Goal: Task Accomplishment & Management: Manage account settings

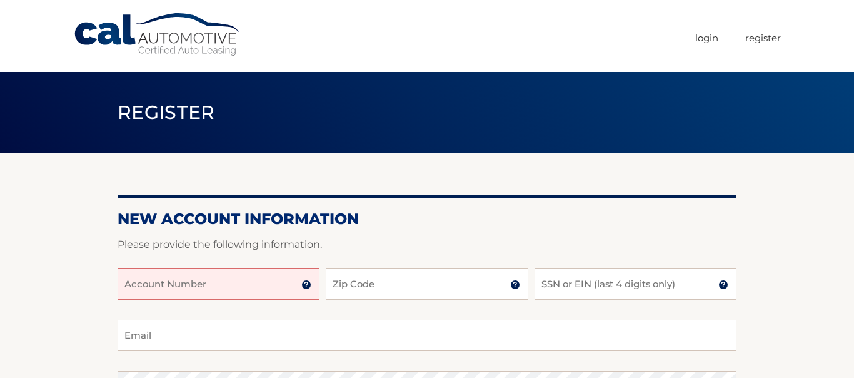
click at [278, 276] on input "Account Number" at bounding box center [219, 283] width 202 height 31
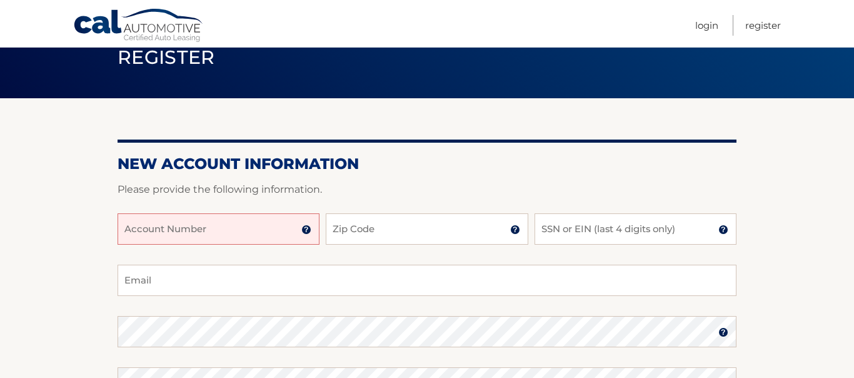
scroll to position [93, 0]
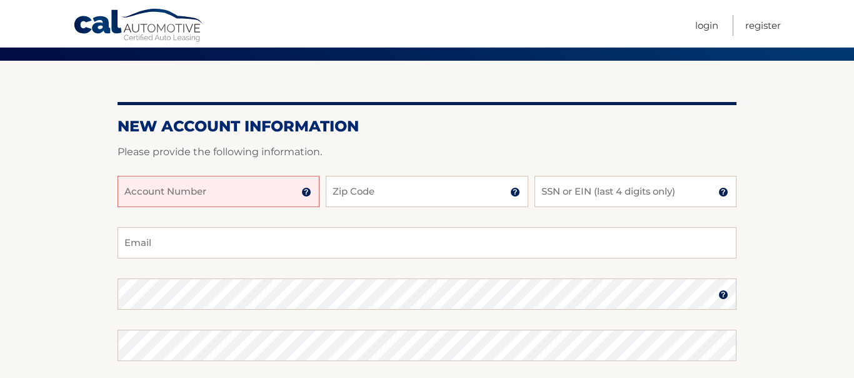
click at [200, 187] on input "Account Number" at bounding box center [219, 191] width 202 height 31
type input "0451180138"
type input "33015"
click at [192, 194] on input "0451180138" at bounding box center [219, 191] width 202 height 31
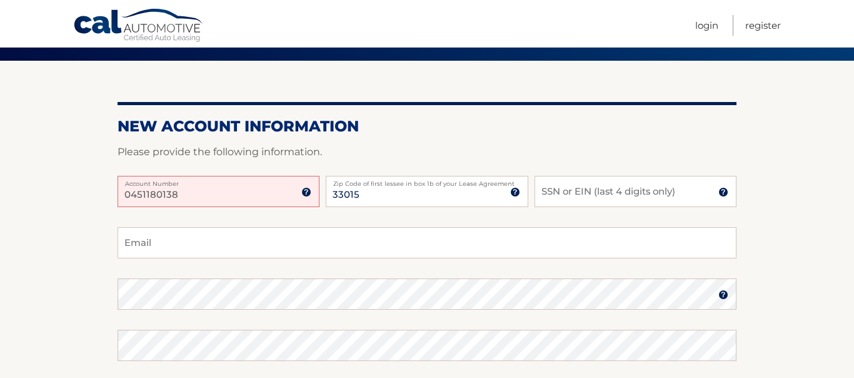
click at [192, 194] on input "0451180138" at bounding box center [219, 191] width 202 height 31
type input "0451180138"
type input "[EMAIL_ADDRESS][DOMAIN_NAME]"
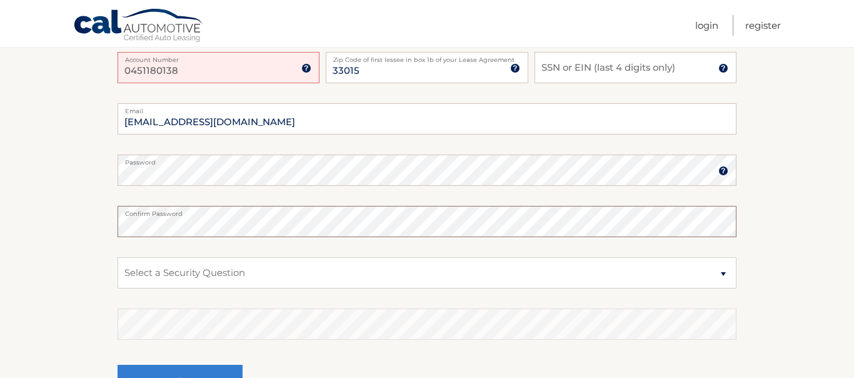
scroll to position [229, 0]
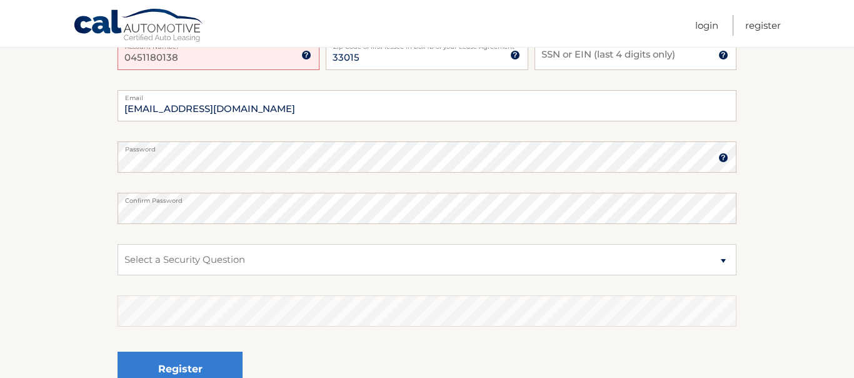
click at [235, 199] on label "Confirm Password" at bounding box center [427, 198] width 619 height 10
click at [245, 258] on select "Select a Security Question What was the name of your elementary school? What is…" at bounding box center [427, 259] width 619 height 31
select select "2"
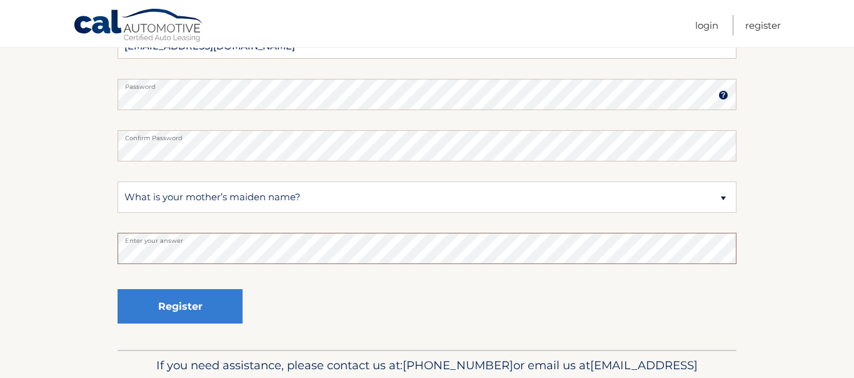
scroll to position [296, 0]
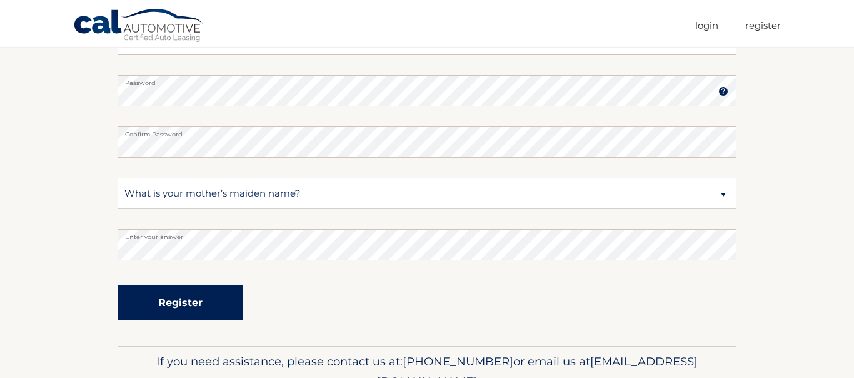
click at [193, 303] on button "Register" at bounding box center [180, 302] width 125 height 34
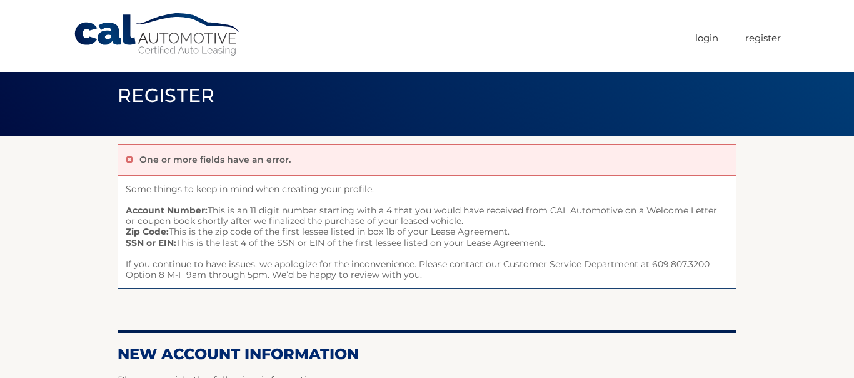
scroll to position [23, 0]
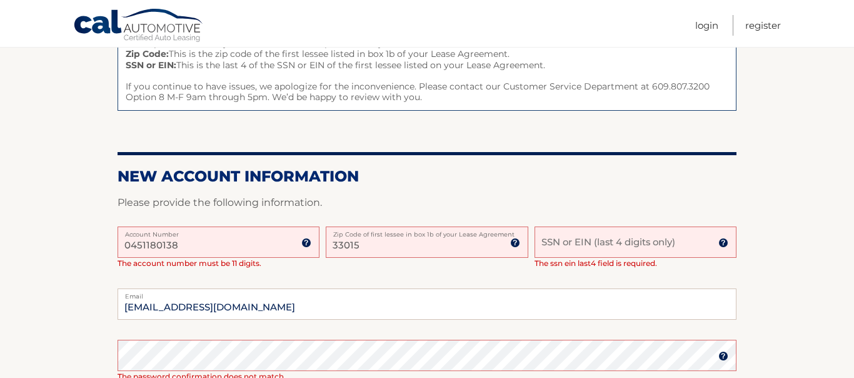
scroll to position [206, 0]
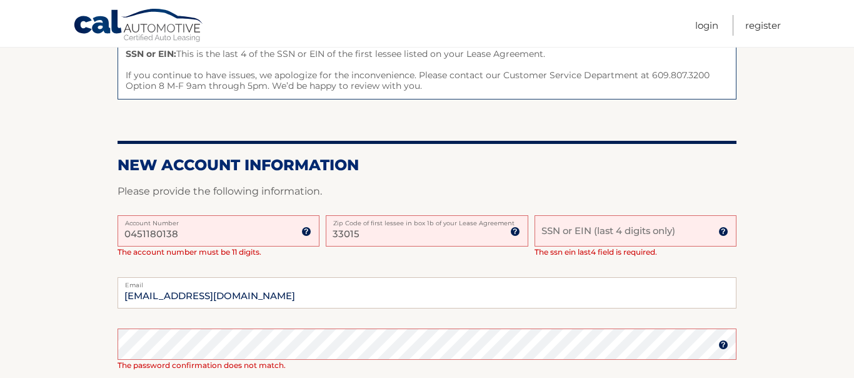
click at [186, 245] on input "0451180138" at bounding box center [219, 230] width 202 height 31
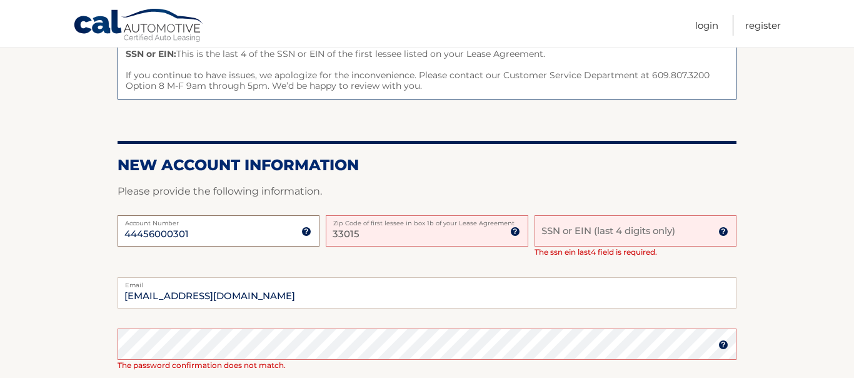
type input "44456000301"
click at [573, 232] on input "SSN or EIN (last 4 digits only)" at bounding box center [636, 230] width 202 height 31
type input "5021"
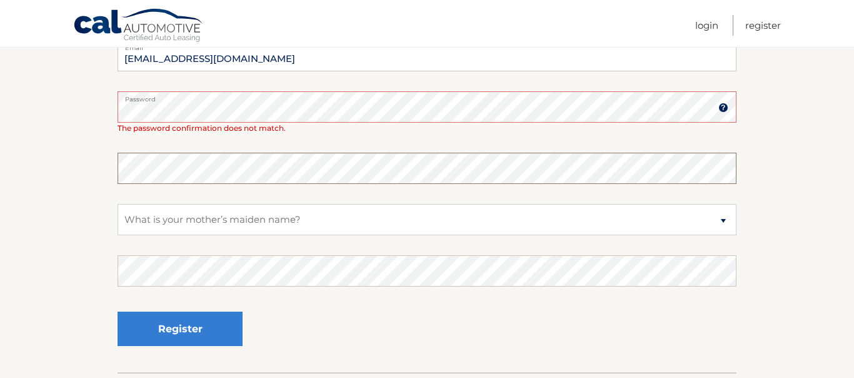
scroll to position [447, 0]
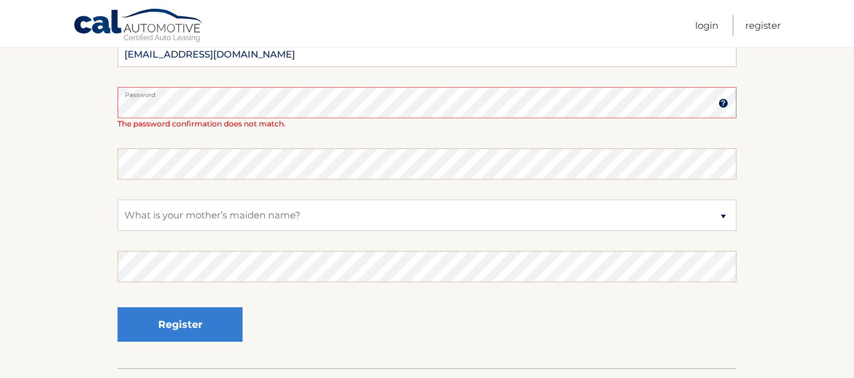
click at [296, 120] on div "Password Password should be a minimum of 6 characters and is case sensitive The…" at bounding box center [427, 108] width 619 height 42
click at [108, 88] on section "One or more fields have an error. Some things to keep in mind when creating you…" at bounding box center [427, 37] width 854 height 662
click at [118, 307] on button "Register" at bounding box center [180, 324] width 125 height 34
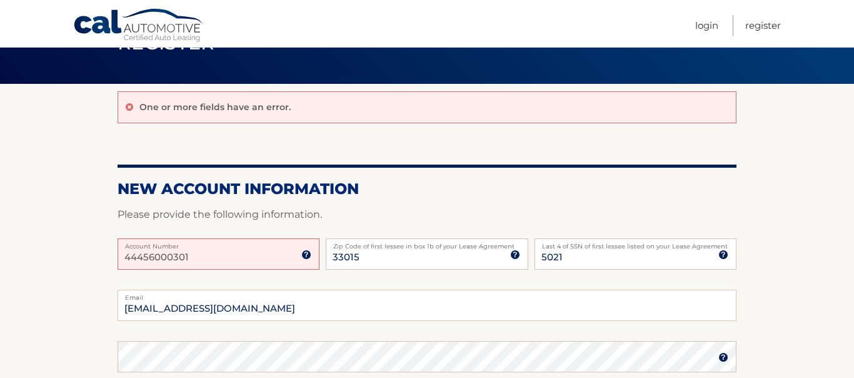
scroll to position [69, 0]
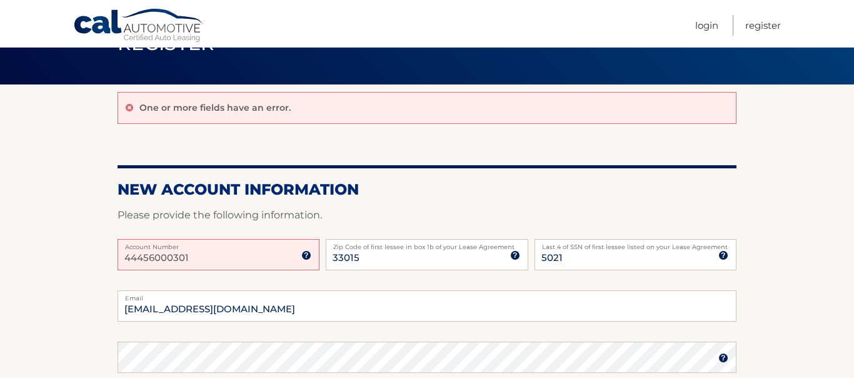
click at [227, 257] on input "44456000301" at bounding box center [219, 254] width 202 height 31
type input "44456000301"
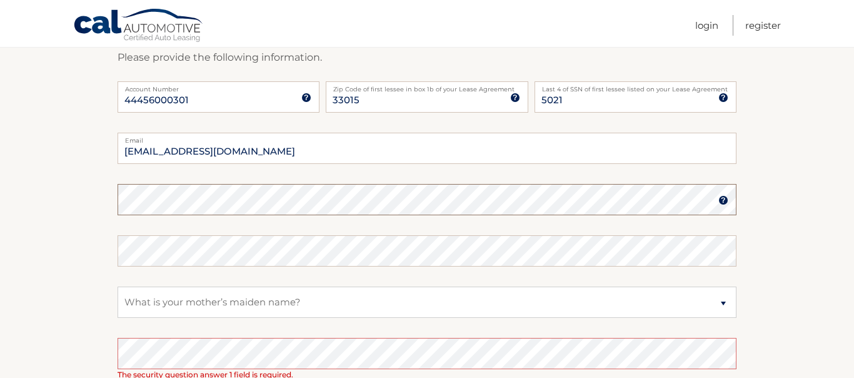
scroll to position [227, 0]
click at [174, 300] on select "Select a Security Question What was the name of your elementary school? What is…" at bounding box center [427, 301] width 619 height 31
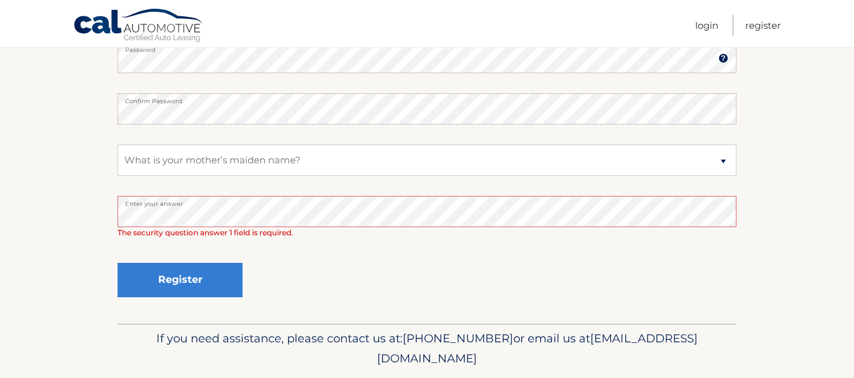
scroll to position [380, 0]
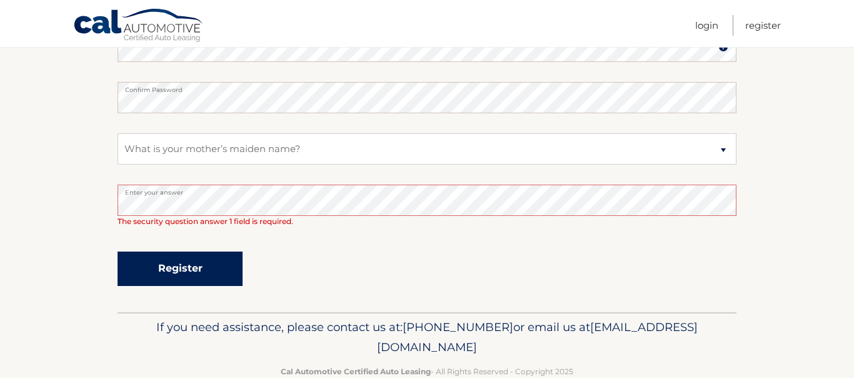
click at [156, 270] on button "Register" at bounding box center [180, 268] width 125 height 34
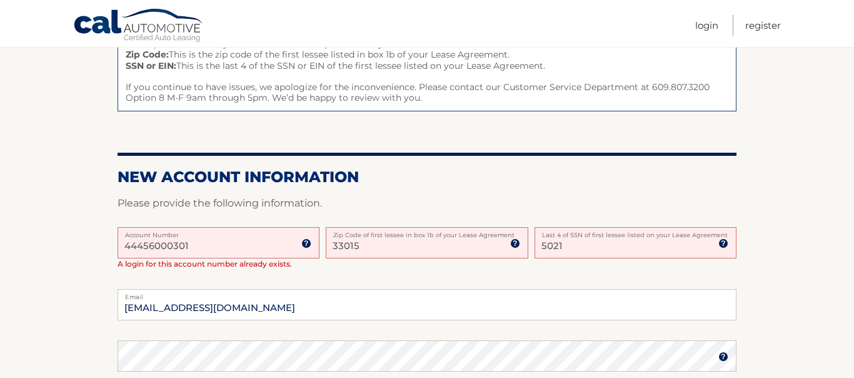
scroll to position [196, 0]
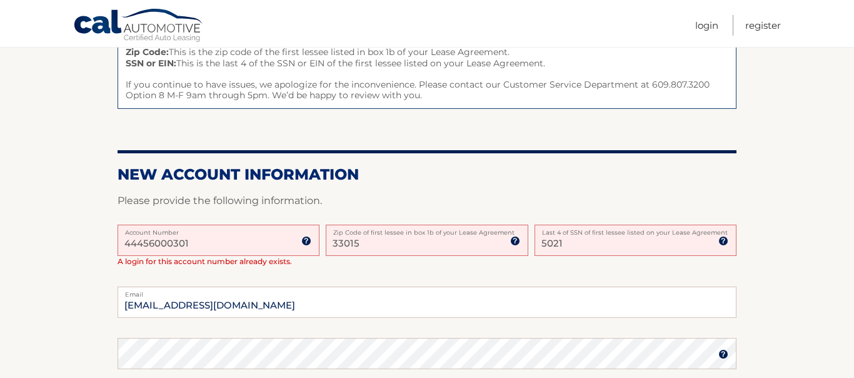
click at [374, 244] on input "33015" at bounding box center [427, 239] width 202 height 31
click at [245, 243] on input "44456000301" at bounding box center [219, 239] width 202 height 31
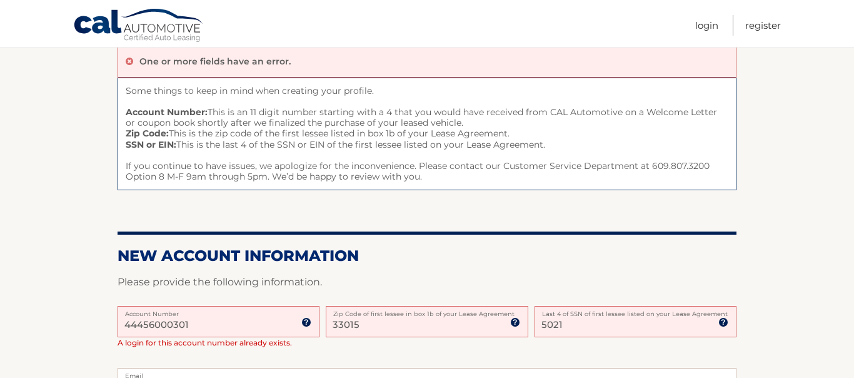
scroll to position [101, 0]
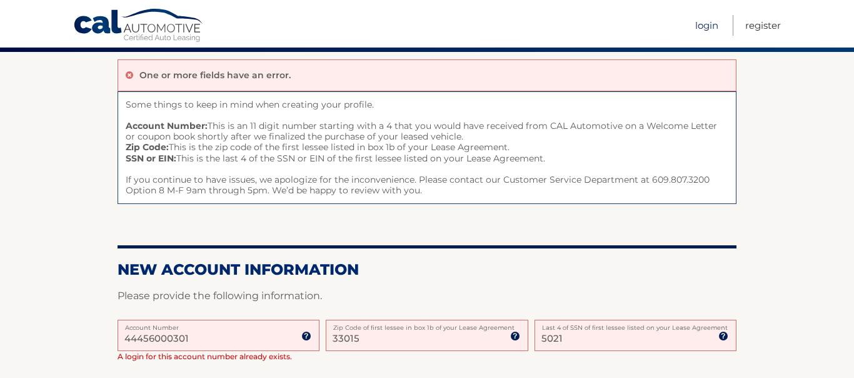
click at [709, 25] on link "Login" at bounding box center [706, 25] width 23 height 21
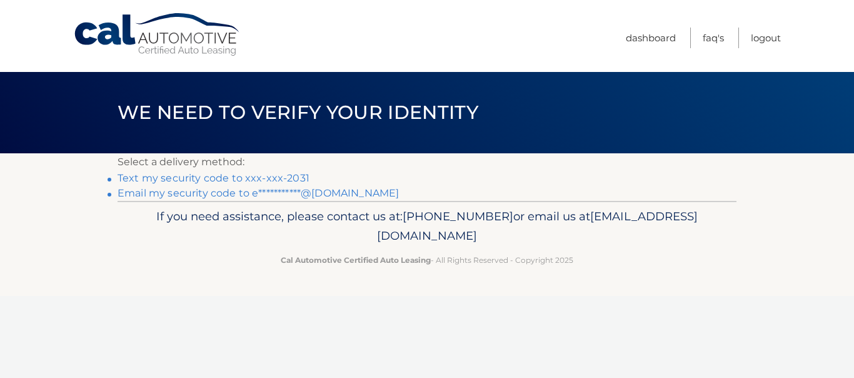
click at [275, 178] on link "Text my security code to xxx-xxx-2031" at bounding box center [214, 178] width 192 height 12
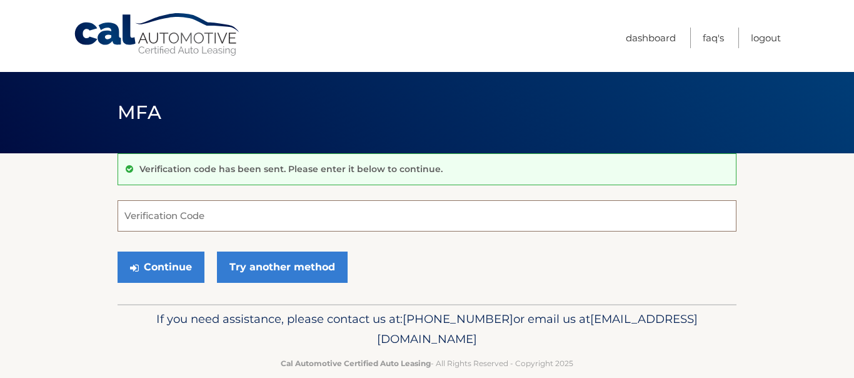
click at [255, 213] on input "Verification Code" at bounding box center [427, 215] width 619 height 31
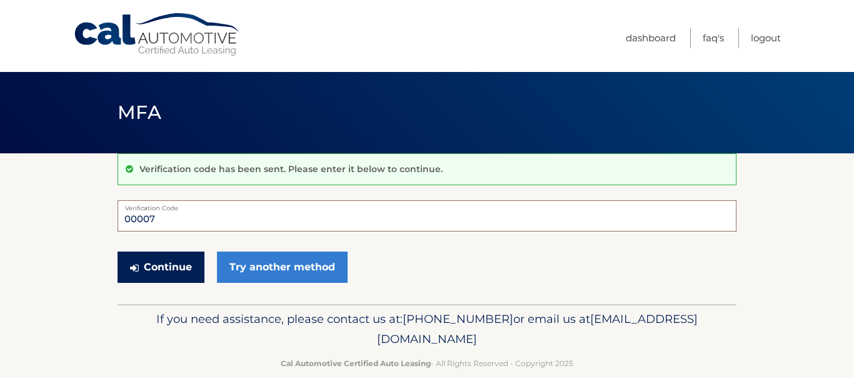
type input "00007"
click at [176, 271] on button "Continue" at bounding box center [161, 266] width 87 height 31
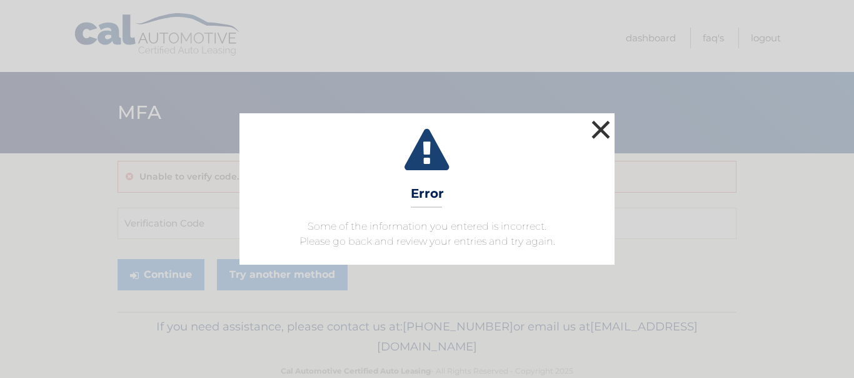
click at [601, 131] on button "×" at bounding box center [600, 129] width 25 height 25
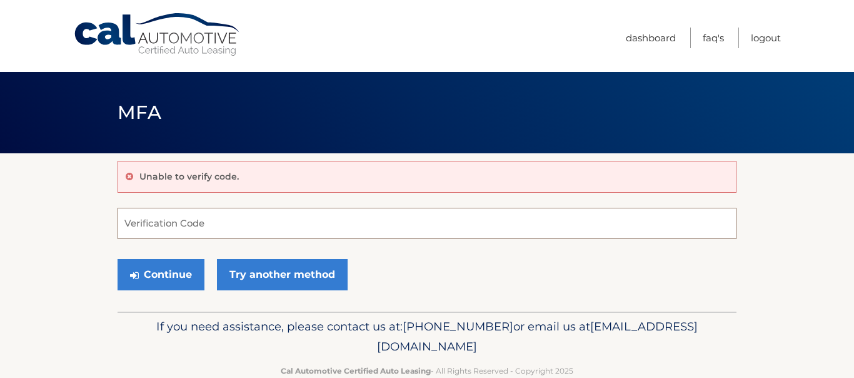
click at [211, 228] on input "Verification Code" at bounding box center [427, 223] width 619 height 31
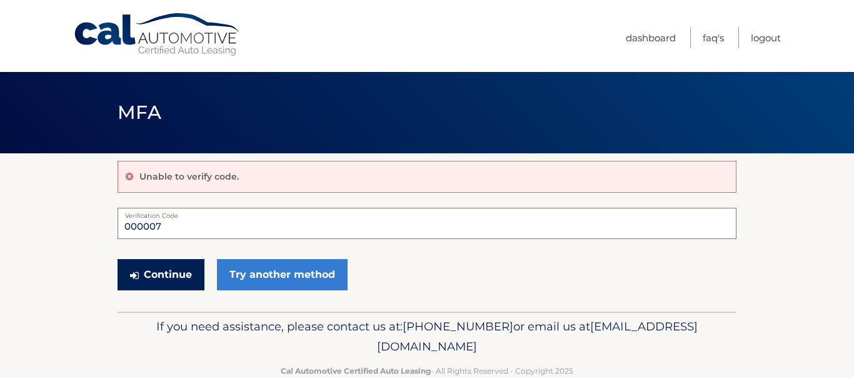
type input "000007"
click at [179, 281] on button "Continue" at bounding box center [161, 274] width 87 height 31
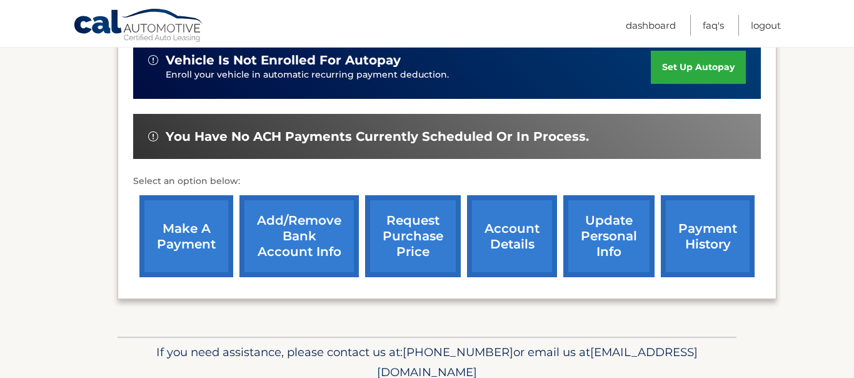
scroll to position [323, 0]
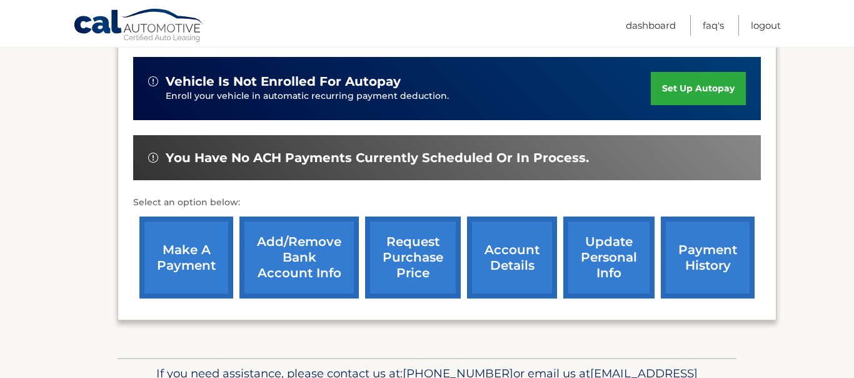
click at [521, 258] on link "account details" at bounding box center [512, 257] width 90 height 82
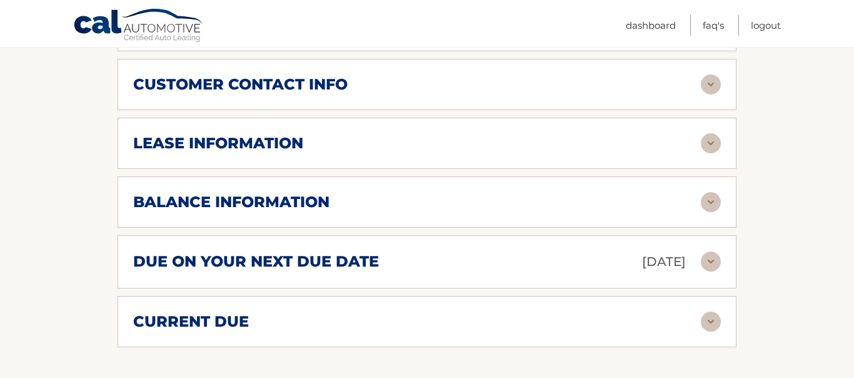
scroll to position [688, 0]
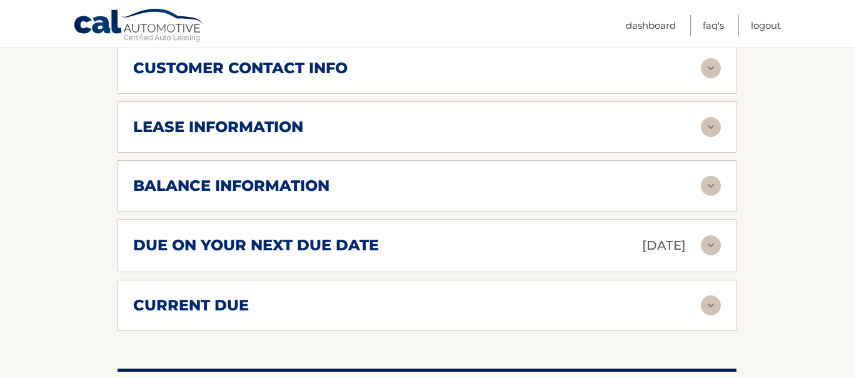
click at [630, 176] on div "balance information" at bounding box center [417, 185] width 568 height 19
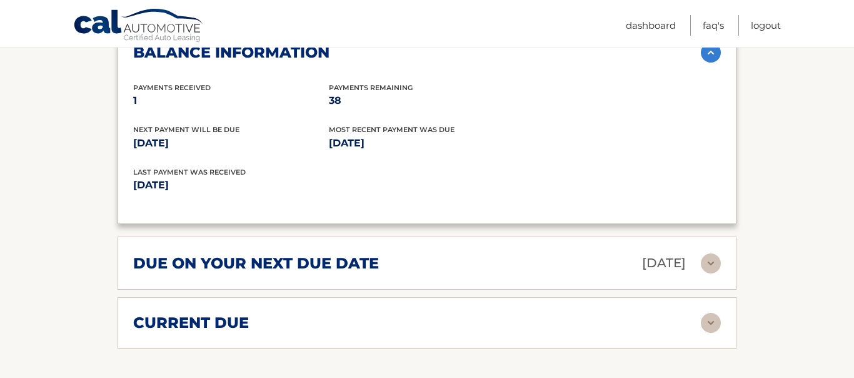
scroll to position [825, 0]
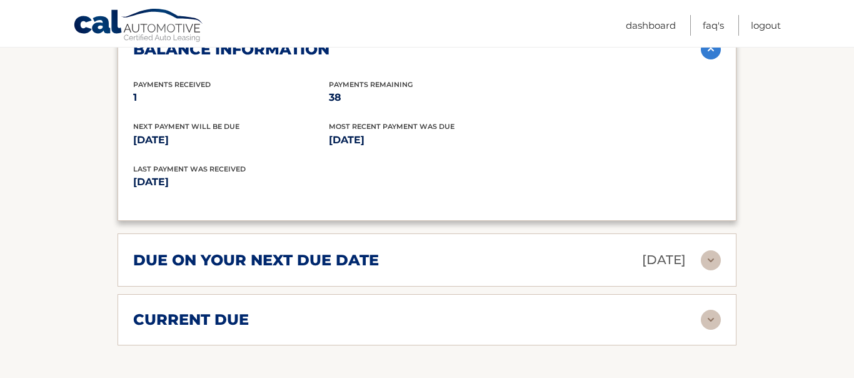
click at [591, 249] on div "due on your next due date [DATE]" at bounding box center [417, 260] width 568 height 22
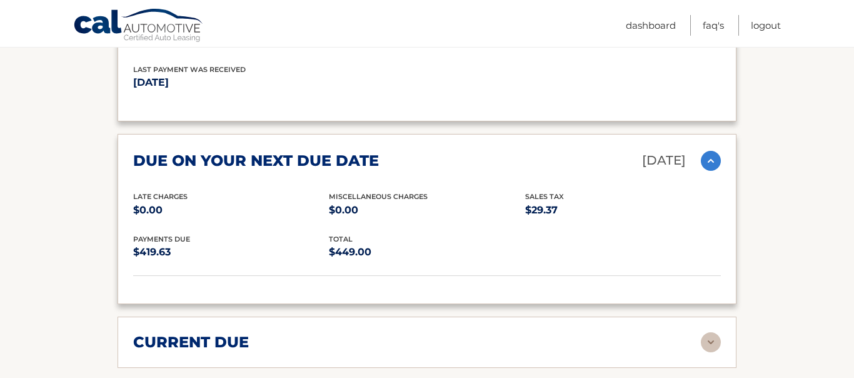
scroll to position [1104, 0]
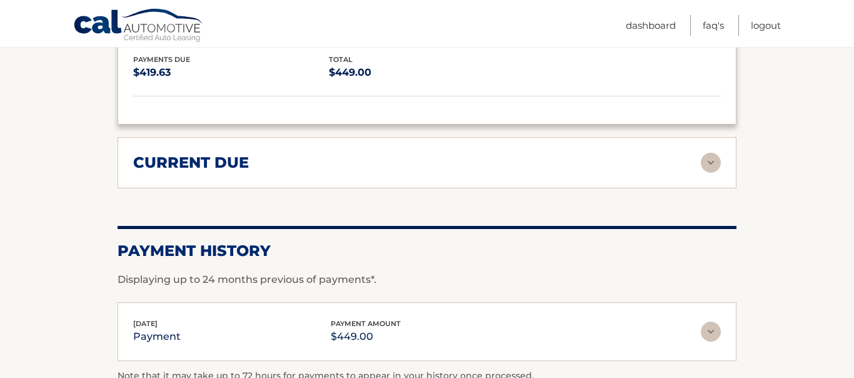
click at [619, 154] on div "current due" at bounding box center [427, 163] width 588 height 20
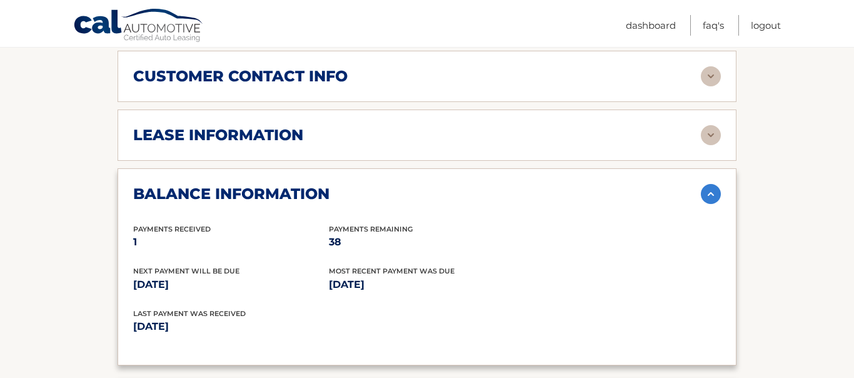
scroll to position [666, 0]
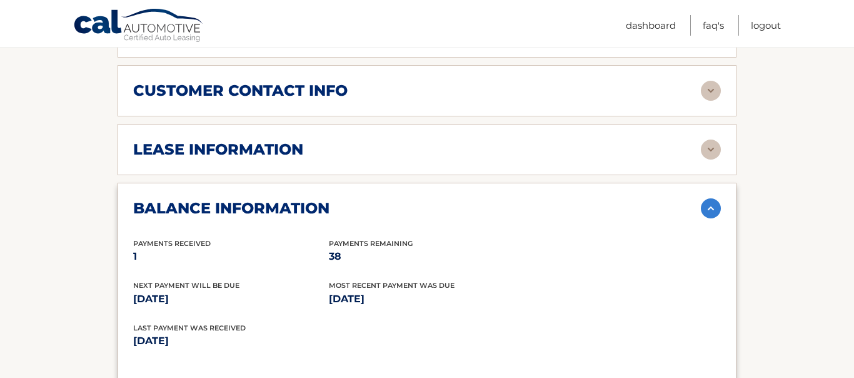
click at [589, 144] on div "lease information Contract Start Date Aug 19, 2025 Term 39 Maturity Date Nov 19…" at bounding box center [427, 149] width 619 height 51
click at [670, 140] on div "lease information" at bounding box center [417, 149] width 568 height 19
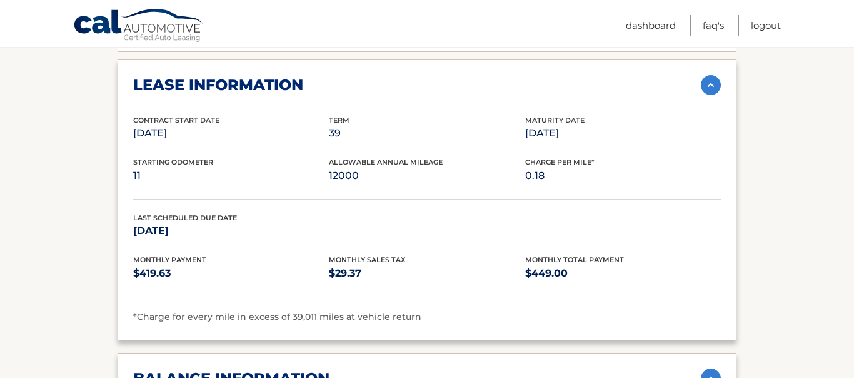
scroll to position [734, 0]
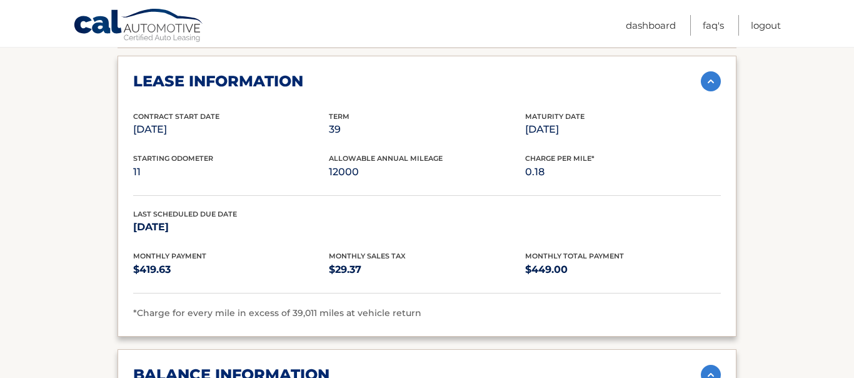
click at [351, 163] on p "12000" at bounding box center [427, 172] width 196 height 18
click at [353, 163] on p "12000" at bounding box center [427, 172] width 196 height 18
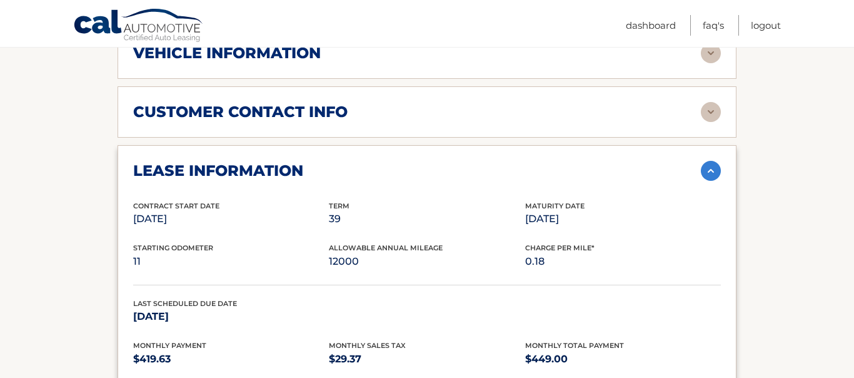
scroll to position [559, 0]
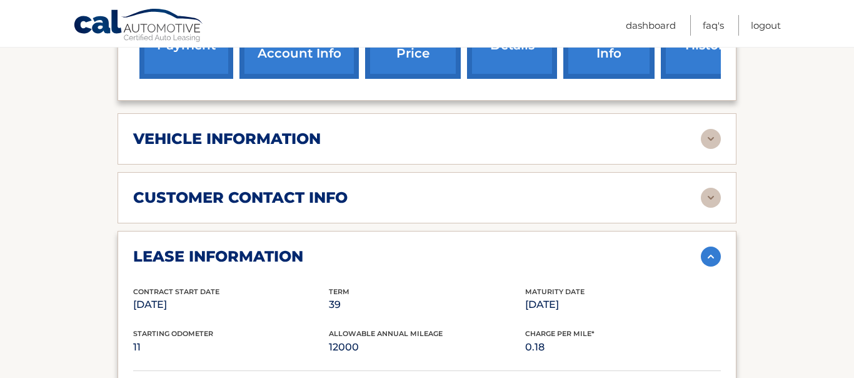
click at [668, 188] on div "customer contact info" at bounding box center [417, 197] width 568 height 19
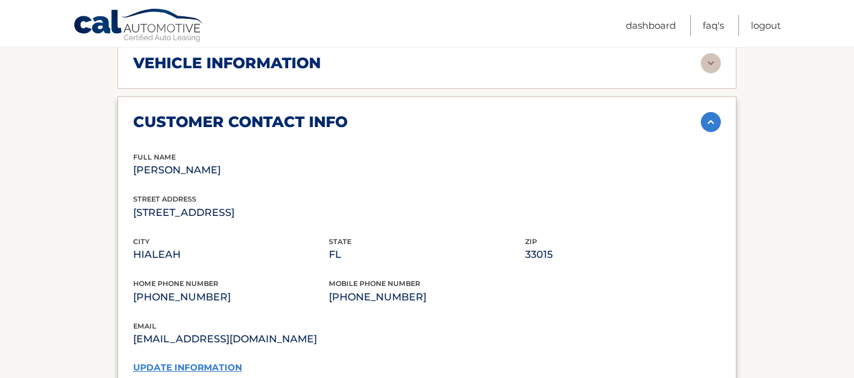
scroll to position [640, 0]
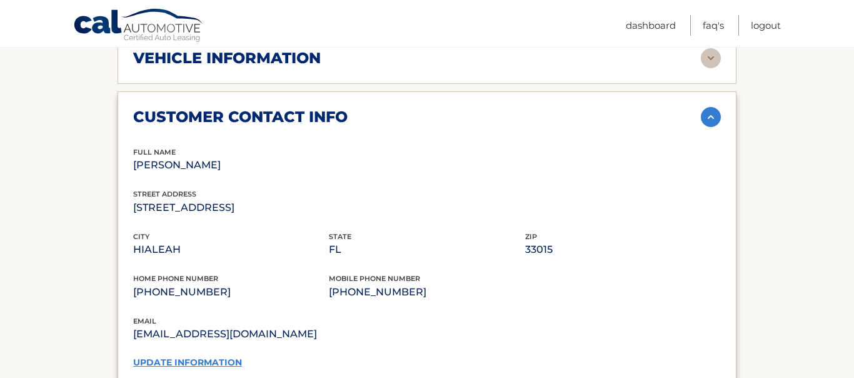
click at [223, 356] on link "update information" at bounding box center [187, 361] width 109 height 11
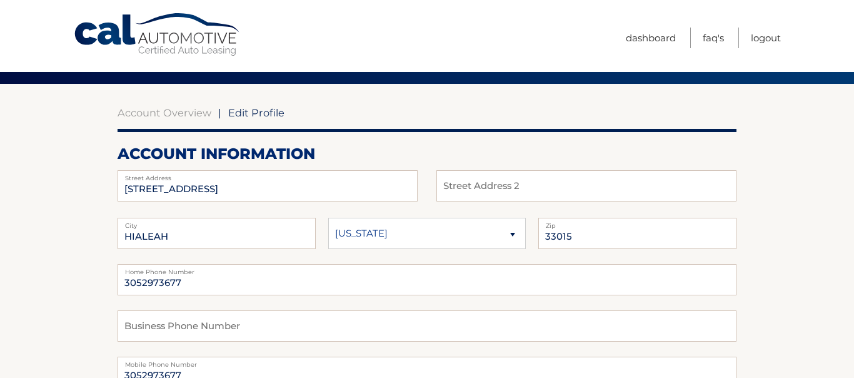
scroll to position [71, 0]
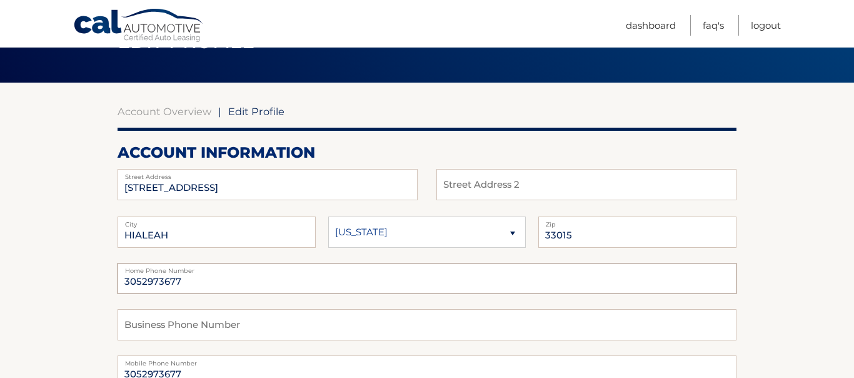
click at [369, 276] on input "3052973677" at bounding box center [427, 278] width 619 height 31
type input "3057982031"
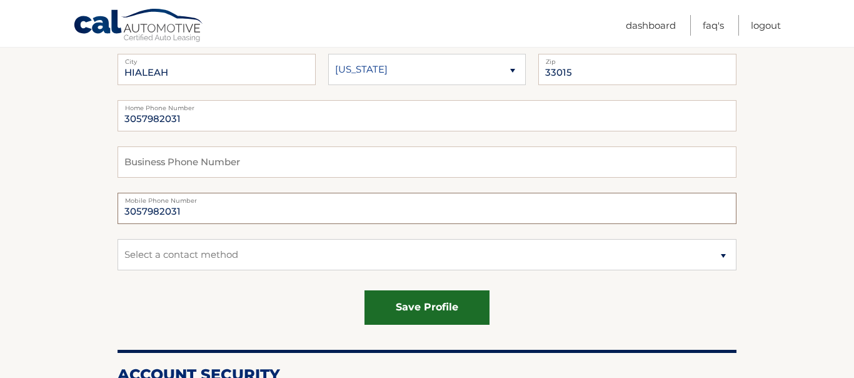
scroll to position [235, 0]
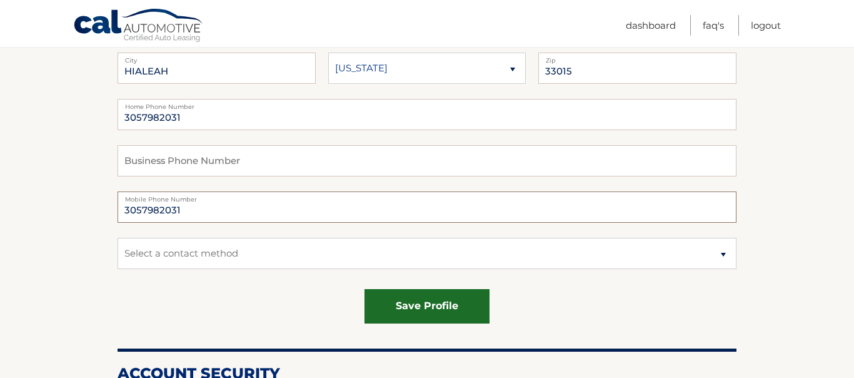
type input "3057982031"
click at [428, 313] on button "save profile" at bounding box center [427, 306] width 125 height 34
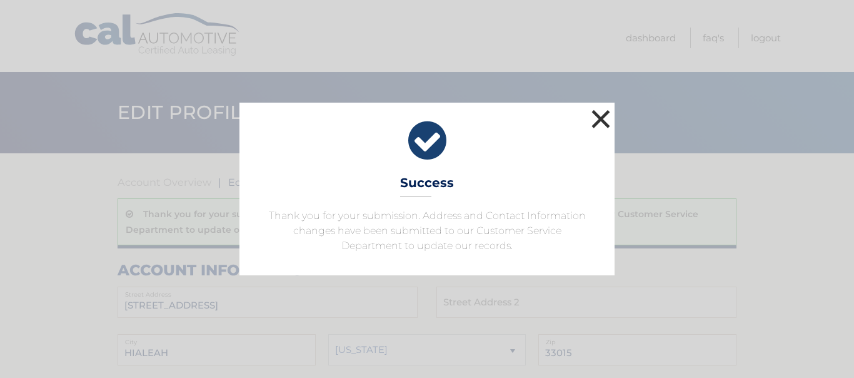
click at [603, 114] on button "×" at bounding box center [600, 118] width 25 height 25
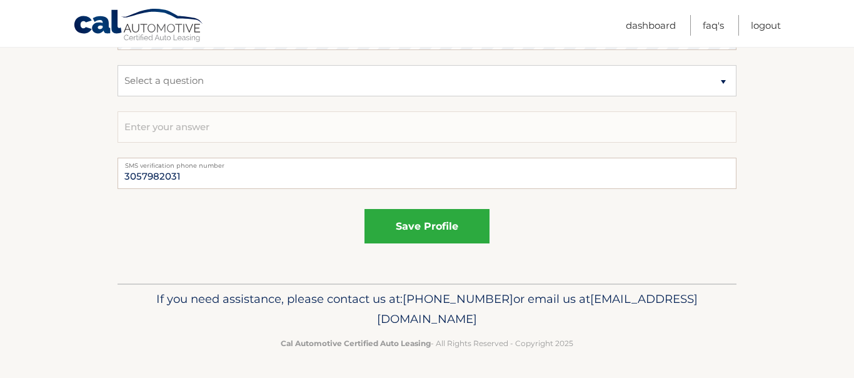
scroll to position [882, 0]
click at [660, 20] on link "Dashboard" at bounding box center [651, 25] width 50 height 21
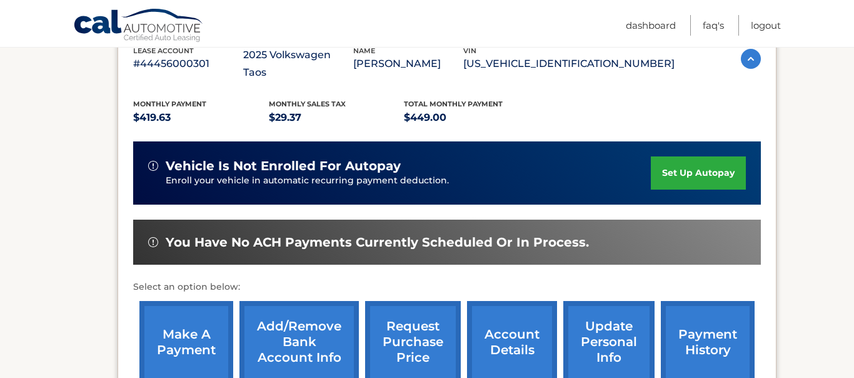
scroll to position [348, 0]
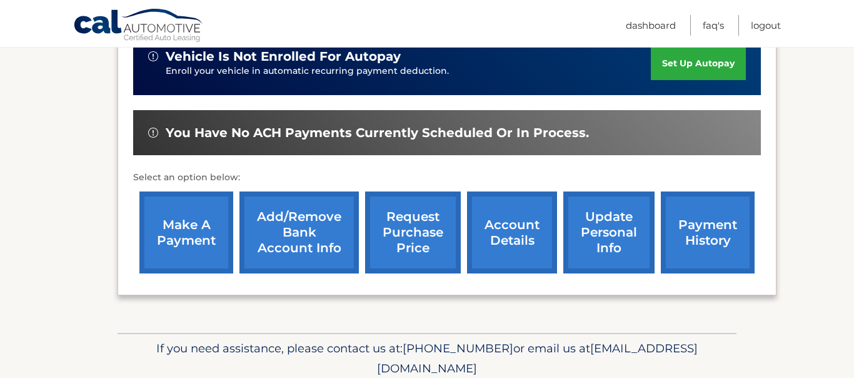
click at [488, 211] on link "account details" at bounding box center [512, 232] width 90 height 82
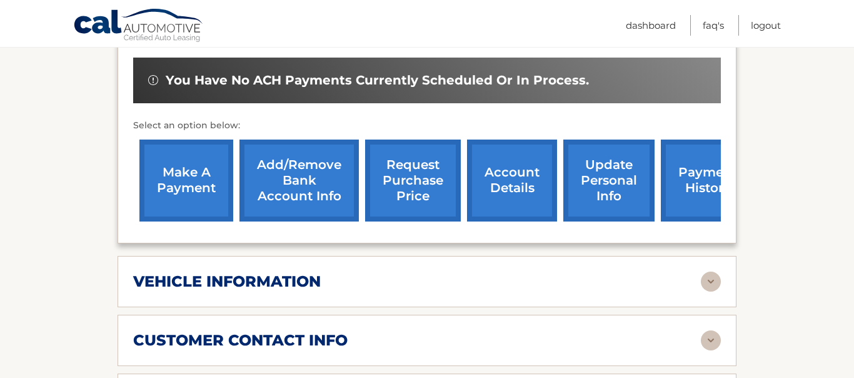
scroll to position [421, 0]
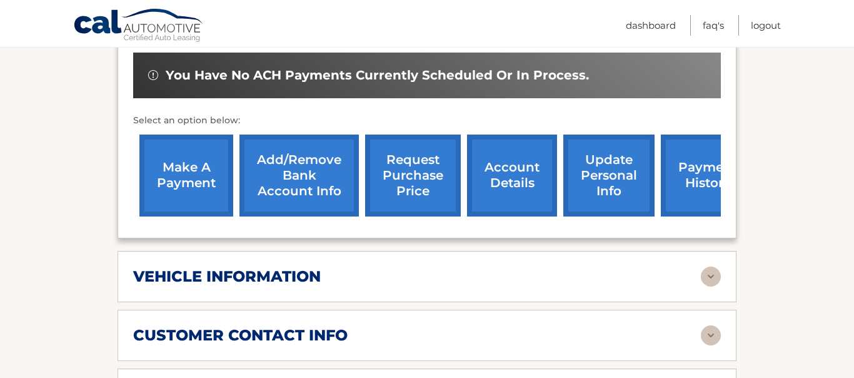
click at [330, 158] on link "Add/Remove bank account info" at bounding box center [299, 175] width 119 height 82
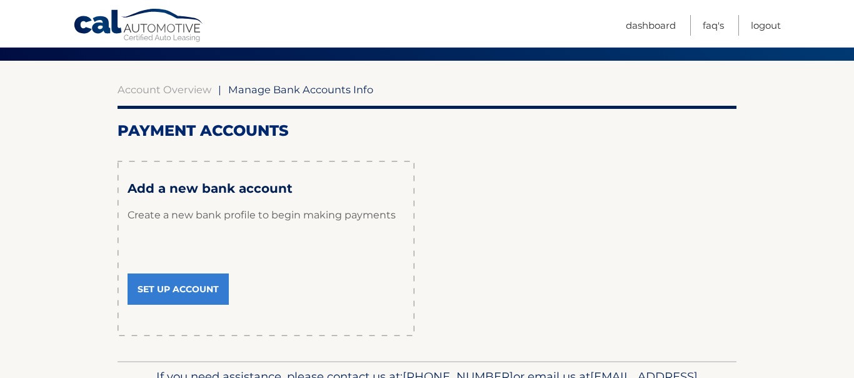
scroll to position [99, 0]
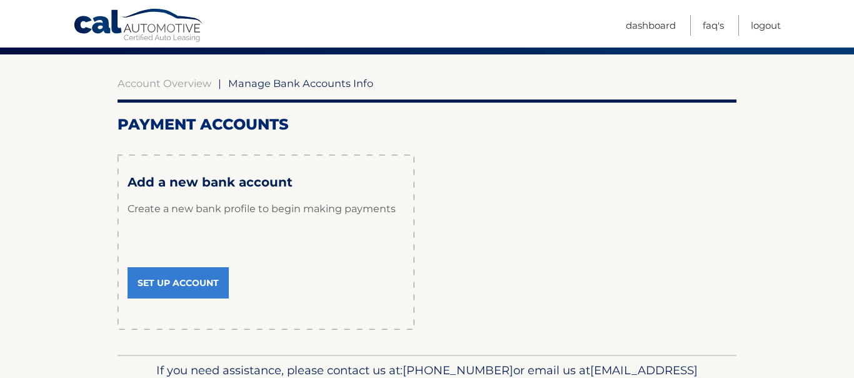
click at [169, 288] on link "Set Up Account" at bounding box center [178, 282] width 101 height 31
